Goal: Task Accomplishment & Management: Manage account settings

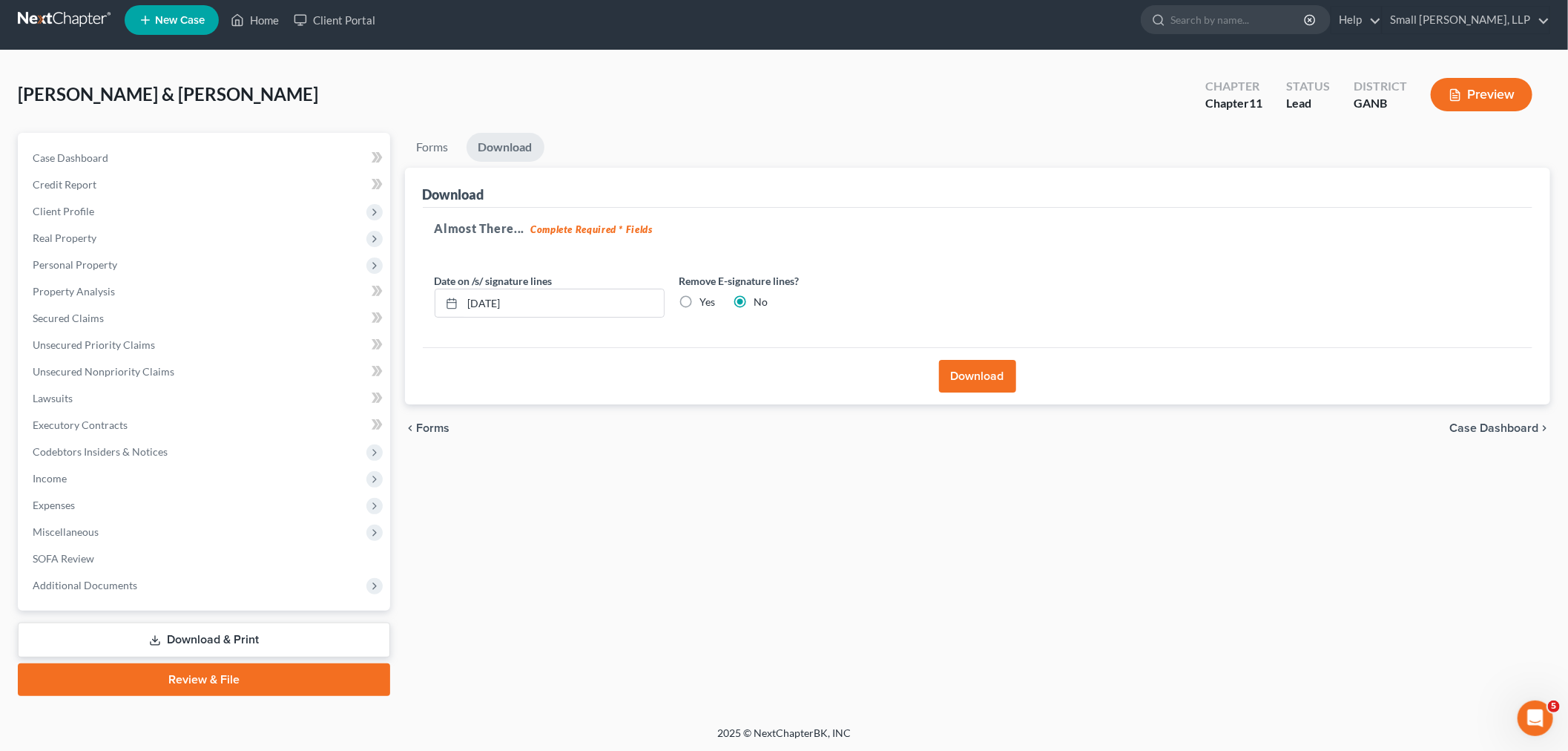
click at [1083, 481] on div "Forms Download Forms Forms to Download Select which forms you would like to dow…" at bounding box center [978, 414] width 1161 height 563
click at [68, 267] on span "Personal Property" at bounding box center [75, 264] width 85 height 12
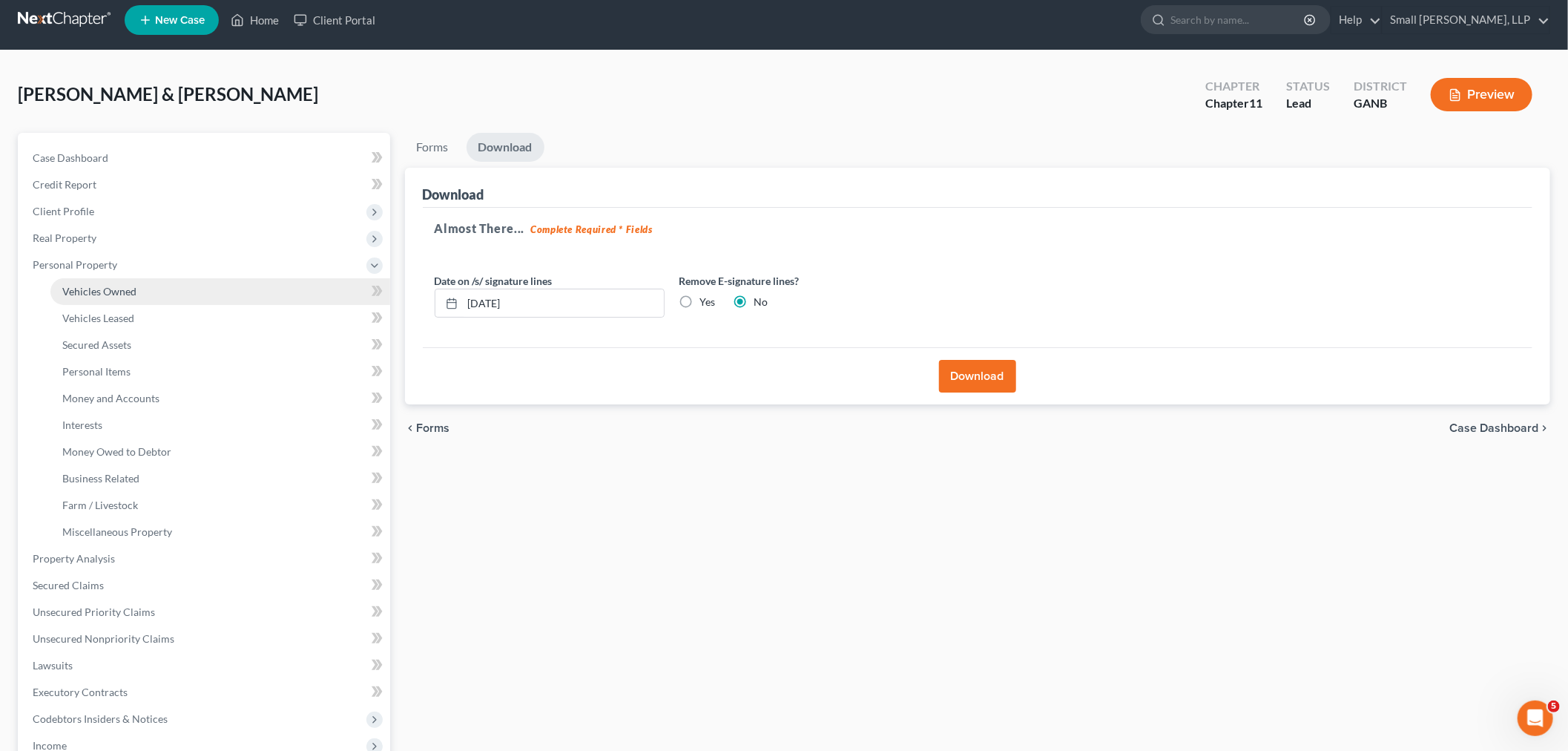
click at [105, 287] on span "Vehicles Owned" at bounding box center [99, 291] width 74 height 12
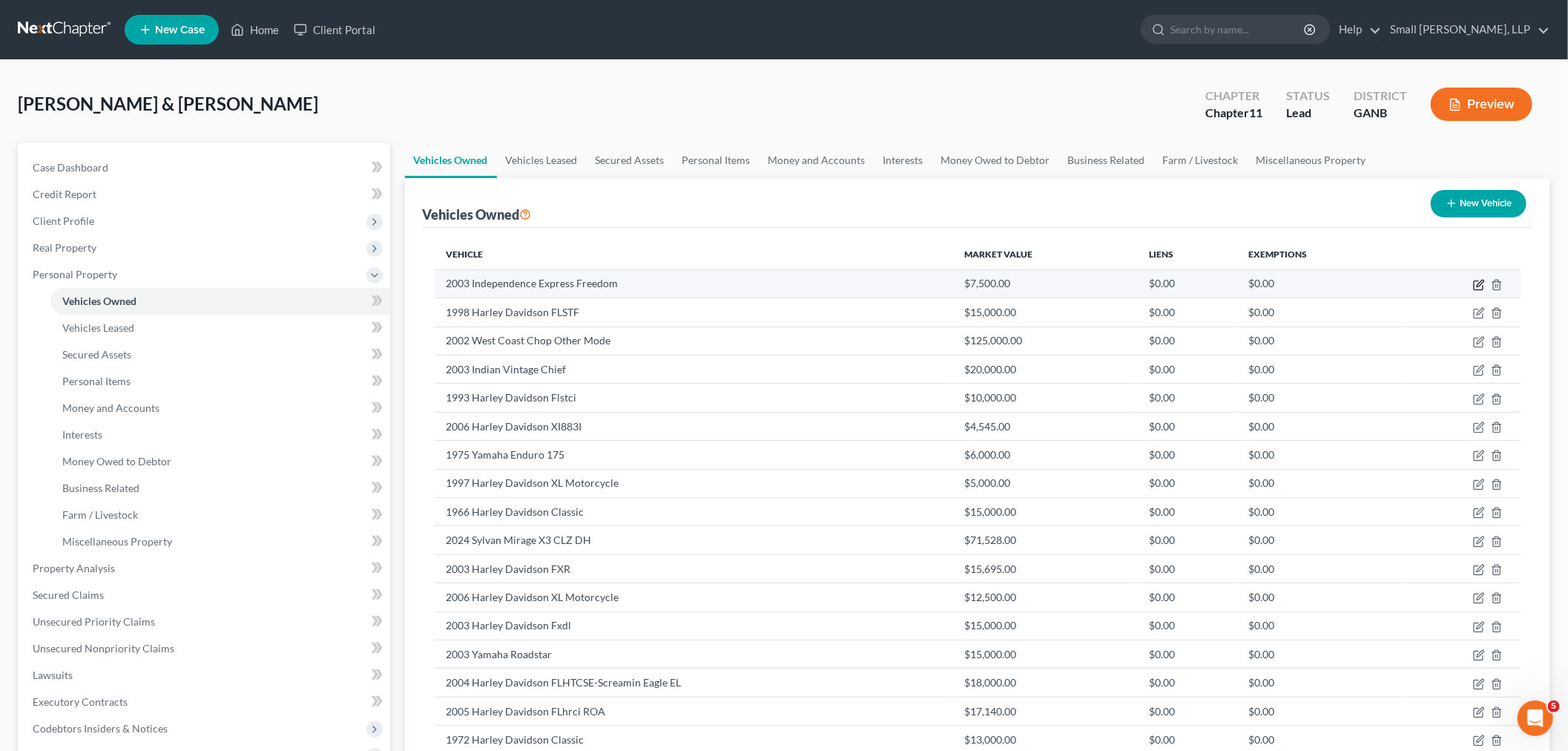
click at [1478, 285] on icon "button" at bounding box center [1480, 283] width 7 height 7
select select "7"
select select "23"
select select "0"
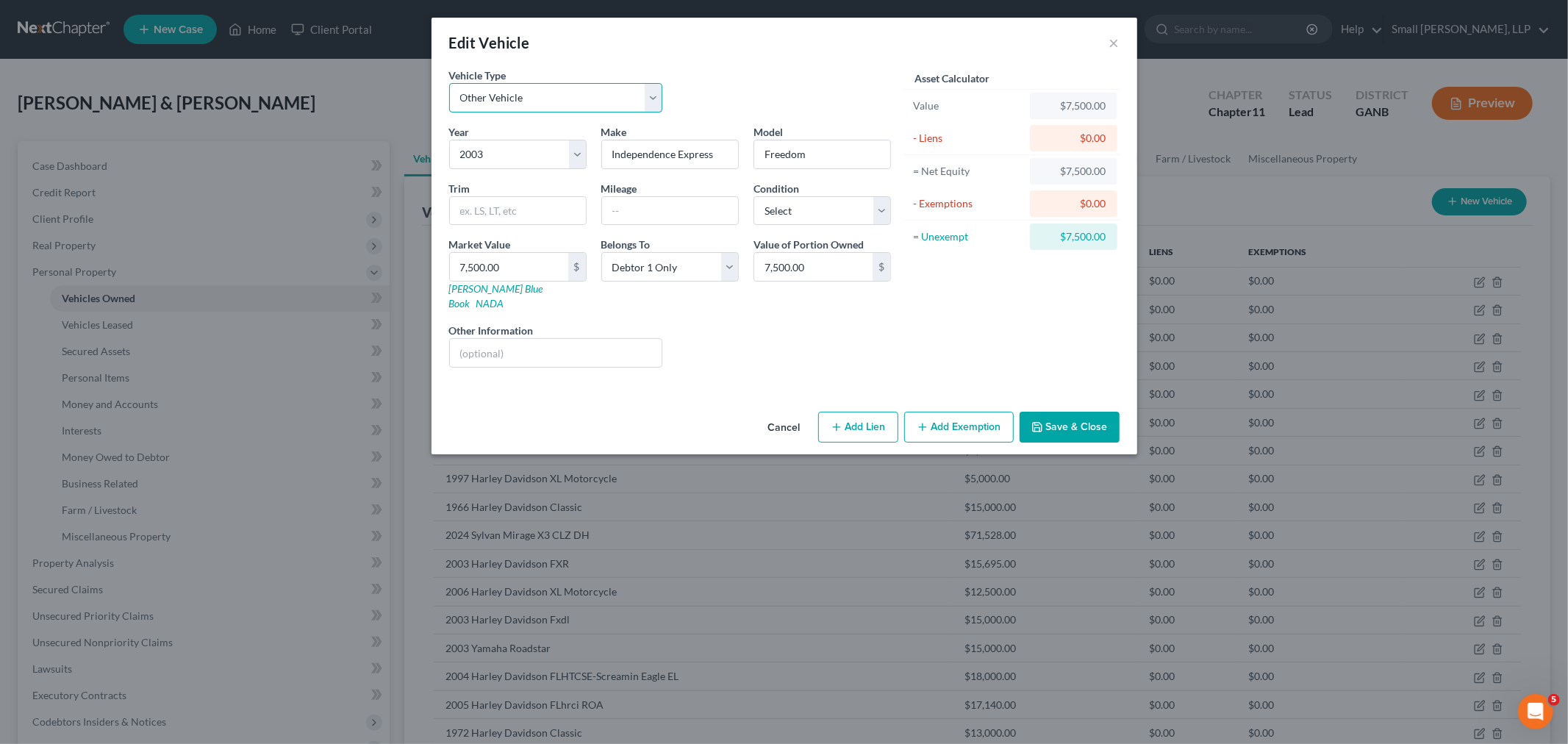
click at [651, 97] on select "Select Automobile Truck Trailer Watercraft Aircraft Motor Home Atv Other Vehicle" at bounding box center [556, 98] width 214 height 29
select select "0"
click at [449, 83] on select "Select Automobile Truck Trailer Watercraft Aircraft Motor Home Atv Other Vehicle" at bounding box center [556, 98] width 214 height 29
click at [1060, 412] on button "Save & Close" at bounding box center [1069, 427] width 100 height 31
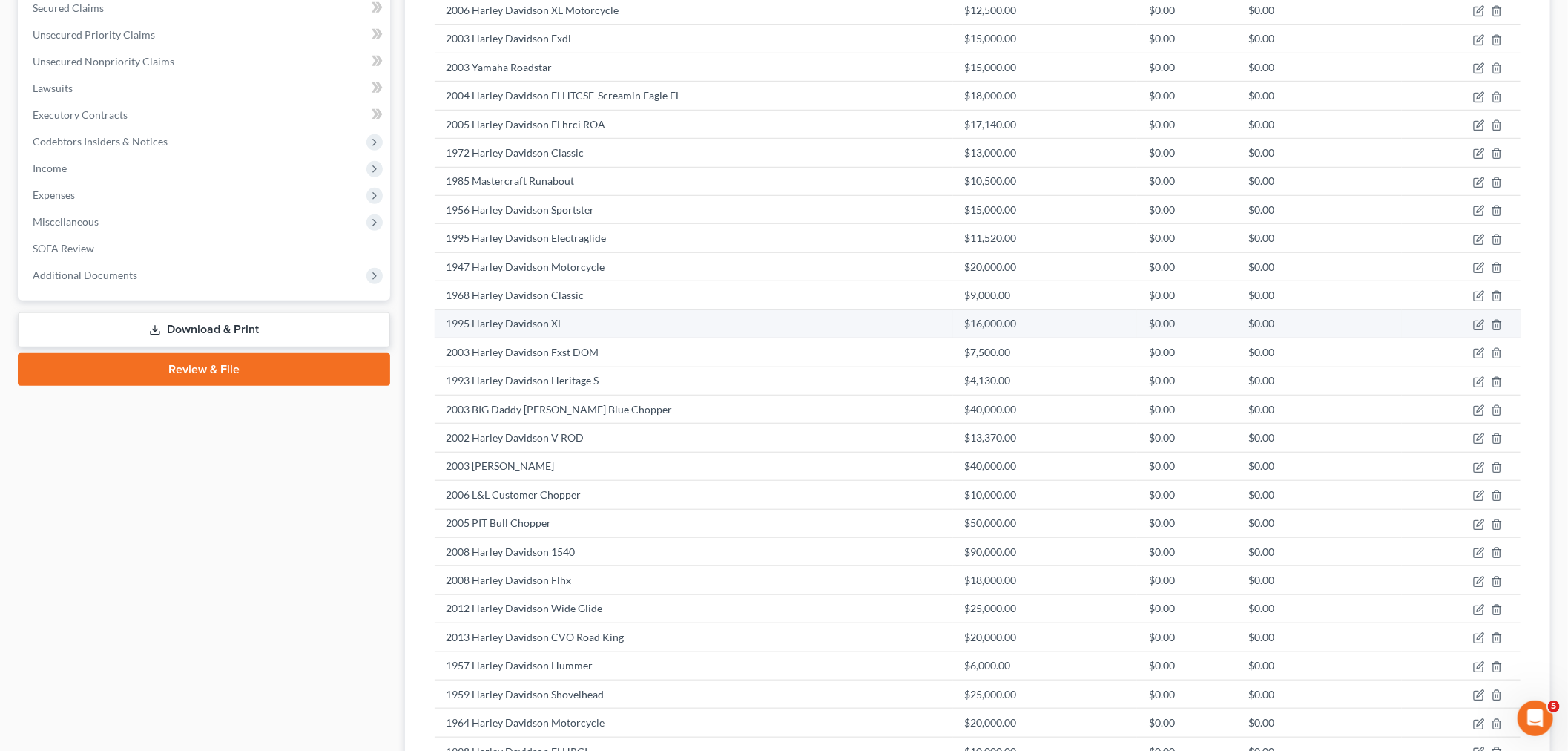
scroll to position [589, 0]
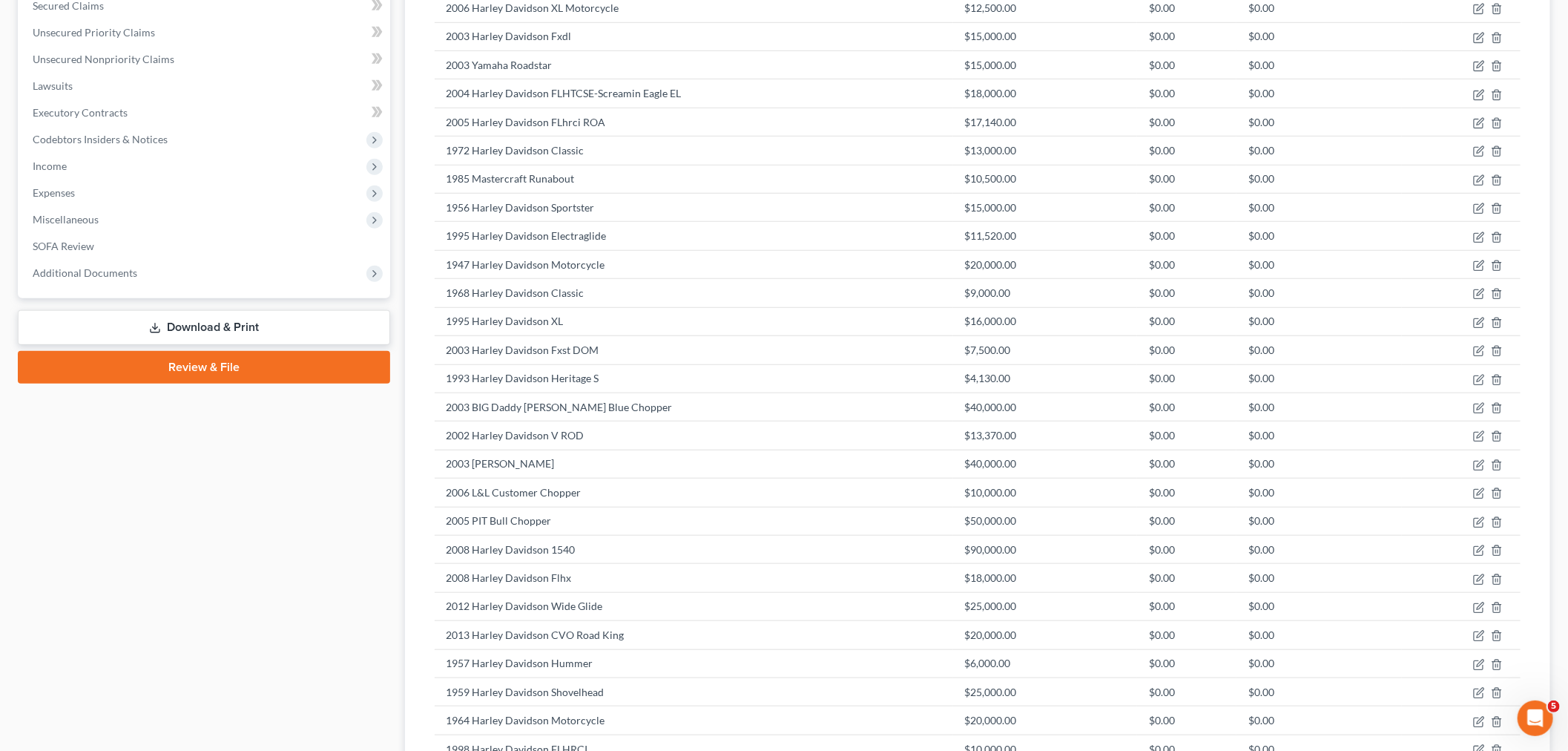
click at [198, 326] on link "Download & Print" at bounding box center [204, 327] width 372 height 35
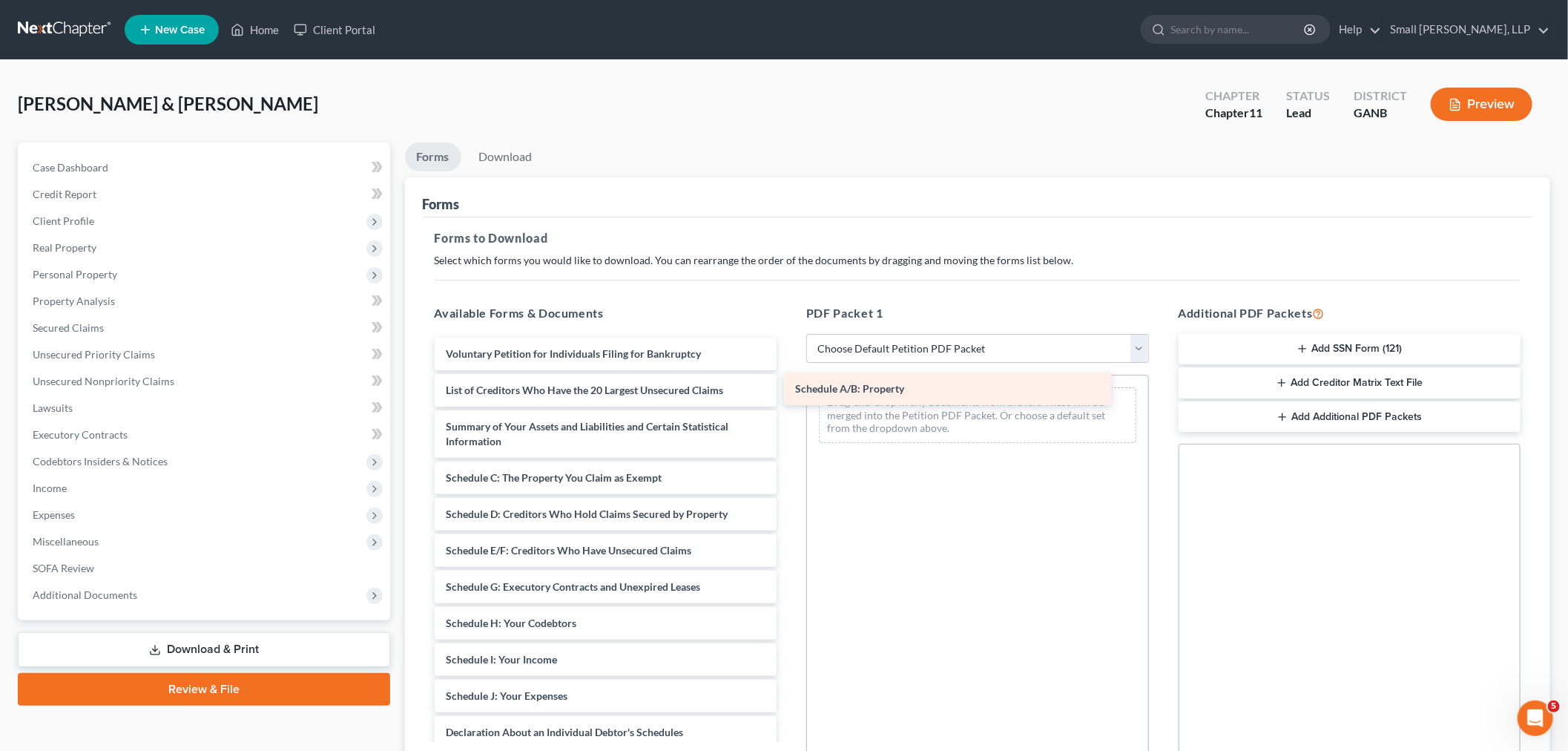
drag, startPoint x: 545, startPoint y: 485, endPoint x: 902, endPoint y: 396, distance: 367.9
click at [789, 396] on div "Schedule A/B: Property Voluntary Petition for Individuals Filing for Bankruptcy…" at bounding box center [606, 667] width 366 height 659
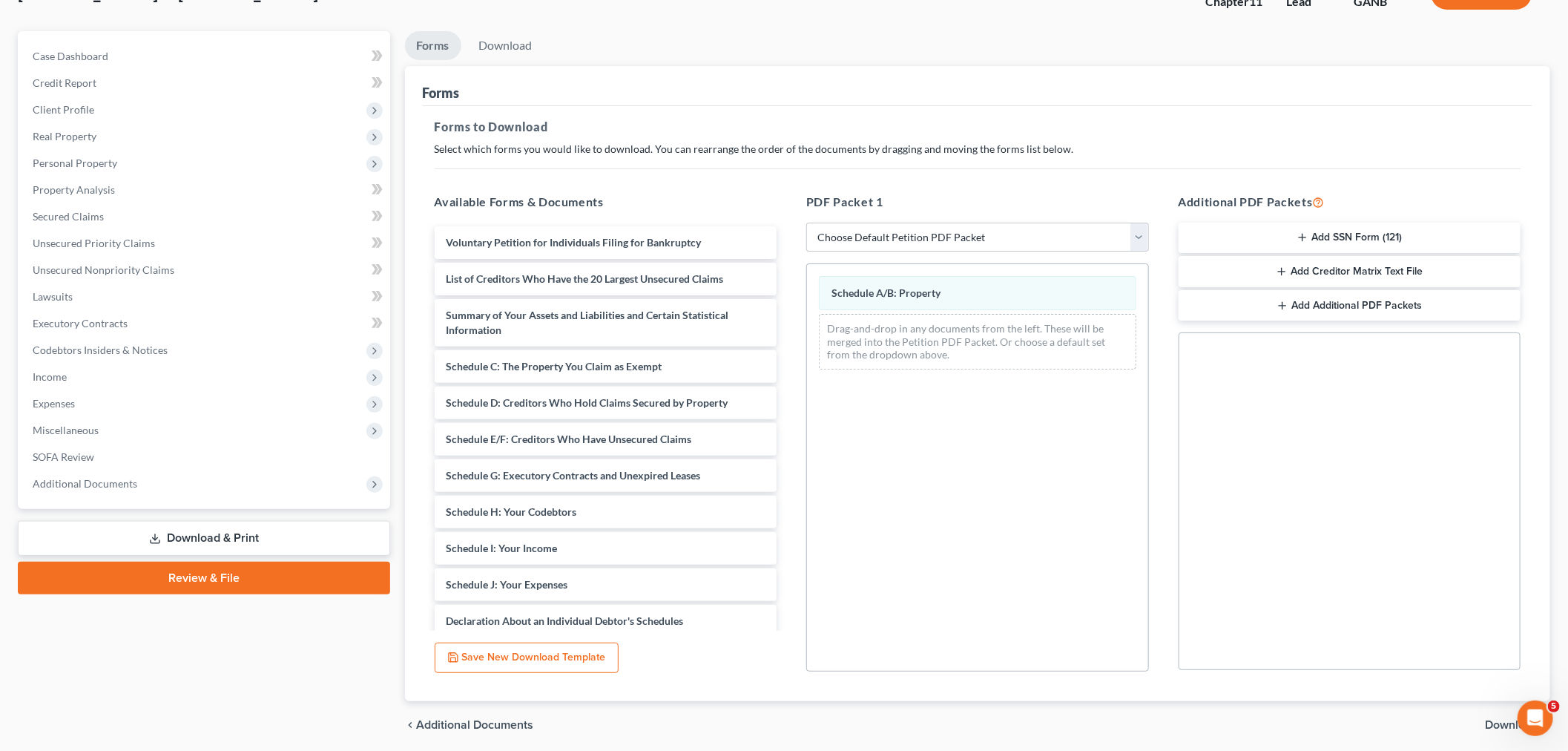
scroll to position [166, 0]
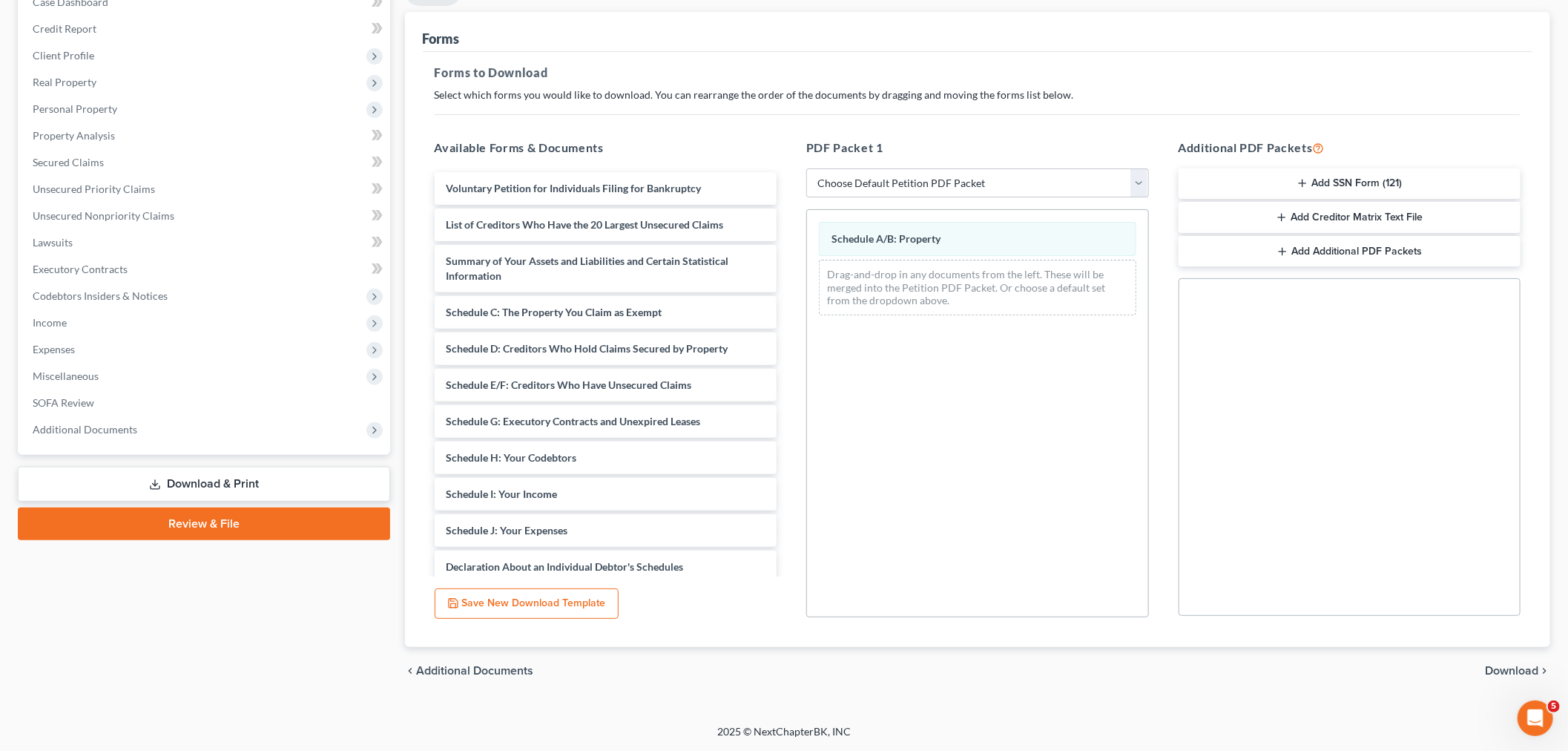
click at [1497, 661] on div "chevron_left Additional Documents Download chevron_right" at bounding box center [977, 671] width 1146 height 48
click at [1502, 665] on span "Download" at bounding box center [1511, 670] width 53 height 12
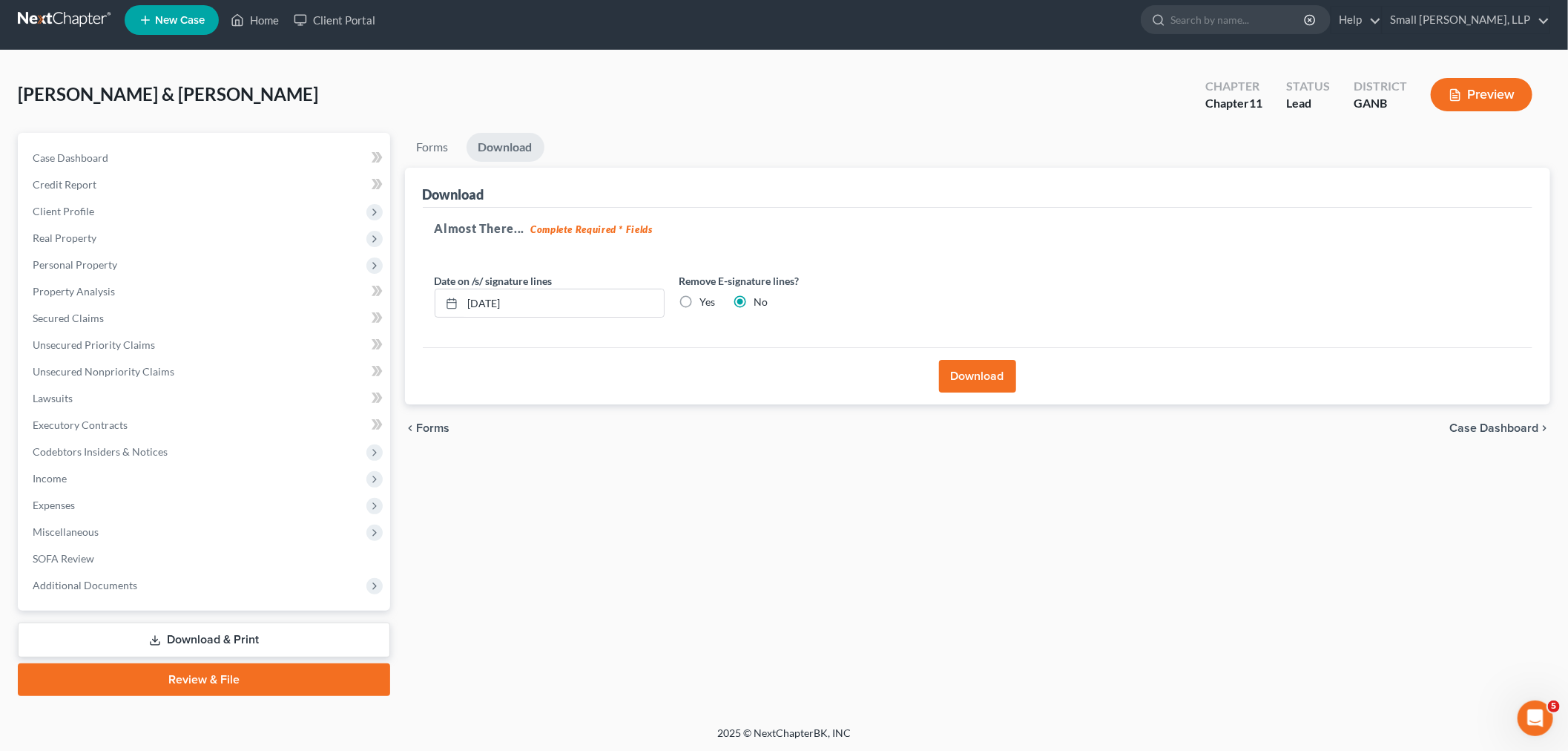
click at [977, 376] on button "Download" at bounding box center [977, 376] width 77 height 32
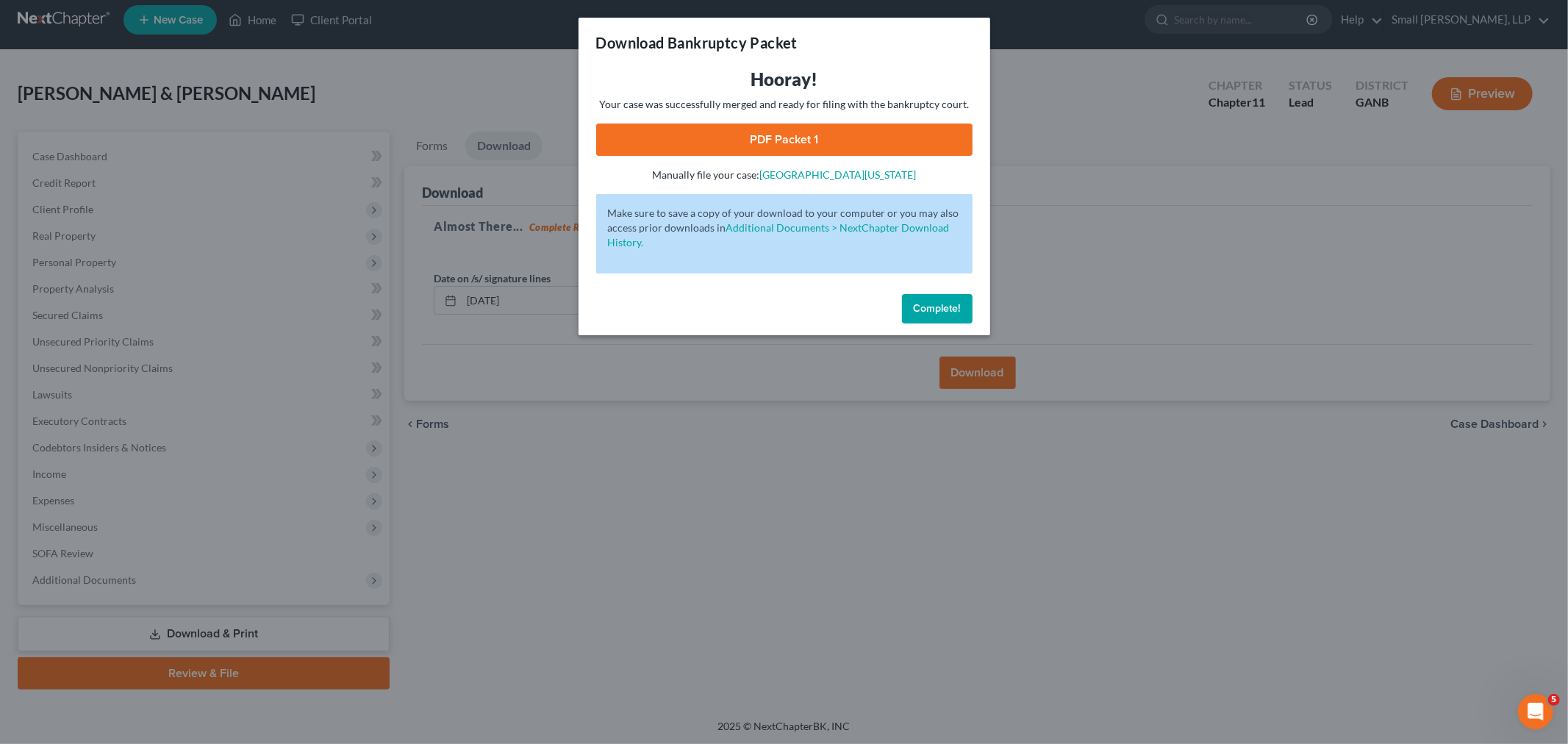
click at [805, 145] on link "PDF Packet 1" at bounding box center [784, 140] width 377 height 32
